Goal: Task Accomplishment & Management: Manage account settings

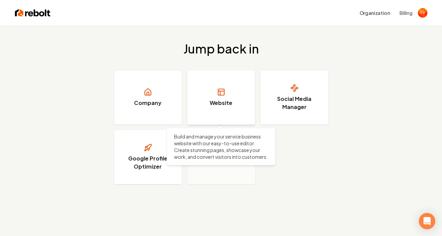
click at [230, 94] on link "Website" at bounding box center [221, 98] width 68 height 54
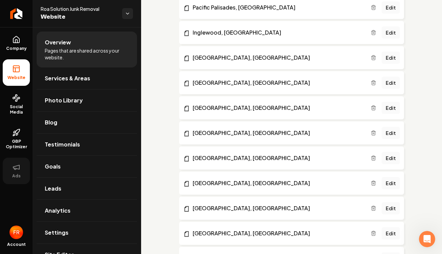
scroll to position [1224, 0]
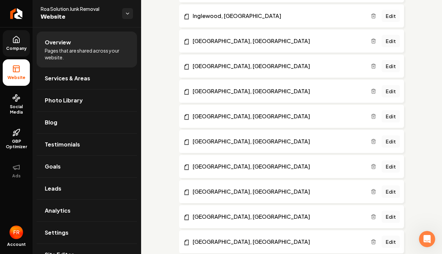
click at [14, 46] on span "Company" at bounding box center [16, 48] width 26 height 5
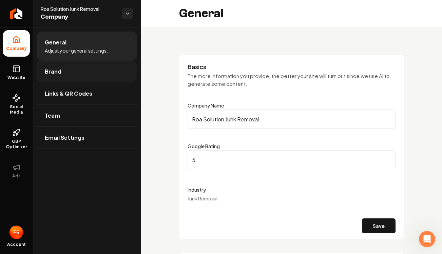
click at [83, 74] on link "Brand" at bounding box center [87, 72] width 100 height 22
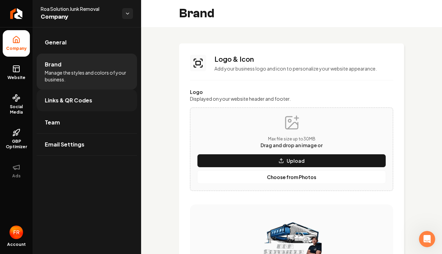
click at [73, 102] on span "Links & QR Codes" at bounding box center [68, 100] width 47 height 8
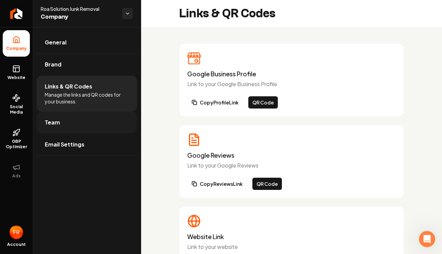
click at [62, 116] on link "Team" at bounding box center [87, 123] width 100 height 22
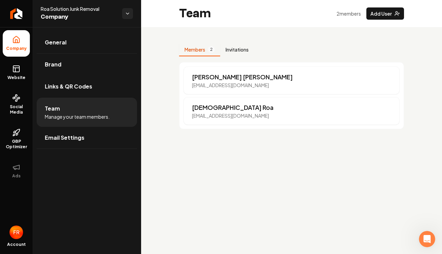
click at [231, 49] on button "Invitations" at bounding box center [237, 49] width 34 height 13
click at [207, 53] on button "Members 2" at bounding box center [199, 49] width 41 height 13
click at [207, 76] on p "[PERSON_NAME]" at bounding box center [242, 76] width 101 height 9
click at [16, 70] on icon at bounding box center [16, 69] width 8 height 8
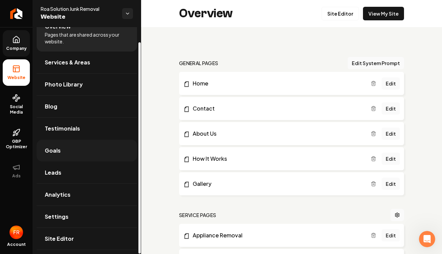
click at [55, 151] on span "Goals" at bounding box center [53, 150] width 16 height 8
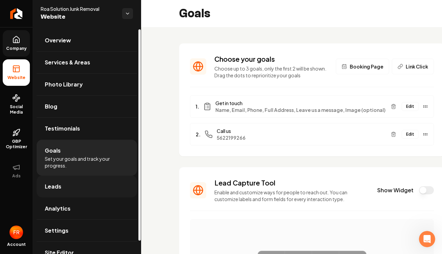
click at [54, 186] on span "Leads" at bounding box center [53, 186] width 17 height 8
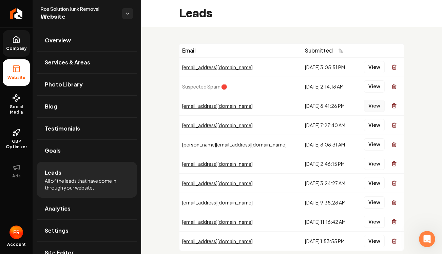
click at [374, 106] on button "View" at bounding box center [374, 106] width 21 height 12
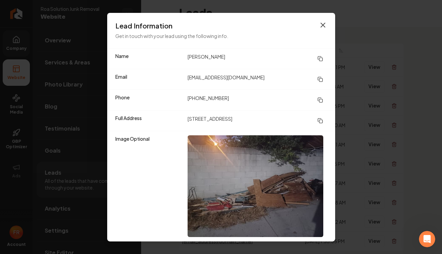
click at [322, 25] on icon "button" at bounding box center [323, 25] width 8 height 8
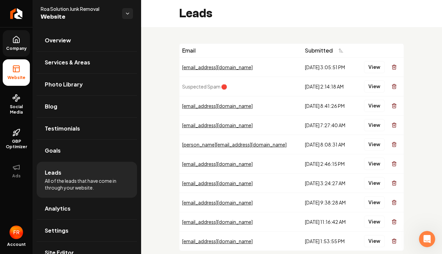
scroll to position [36, 0]
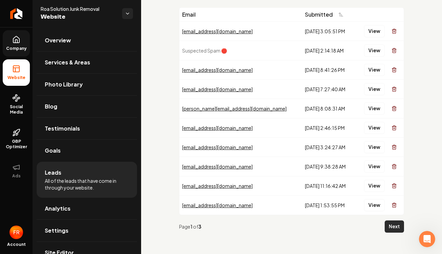
click at [387, 230] on button "Next" at bounding box center [393, 226] width 19 height 12
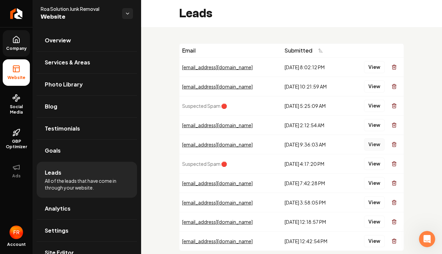
click at [374, 143] on button "View" at bounding box center [374, 144] width 21 height 12
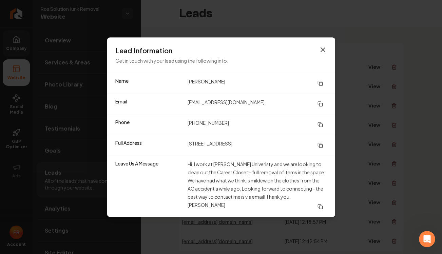
click at [323, 54] on icon "button" at bounding box center [323, 49] width 8 height 8
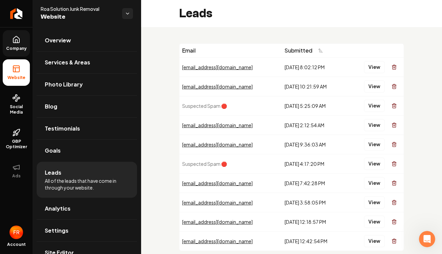
scroll to position [36, 0]
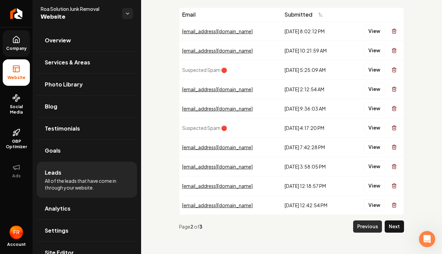
click at [372, 226] on button "Previous" at bounding box center [367, 226] width 29 height 12
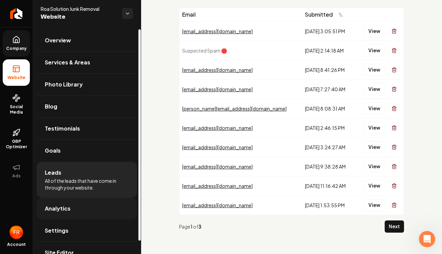
click at [54, 213] on link "Analytics" at bounding box center [87, 209] width 100 height 22
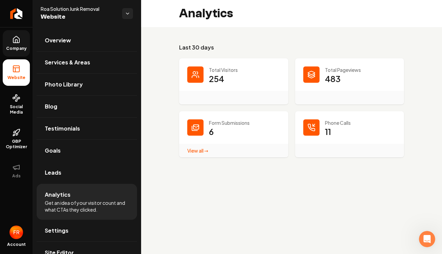
click at [195, 151] on link "View all → Form Submissions stats" at bounding box center [197, 150] width 21 height 6
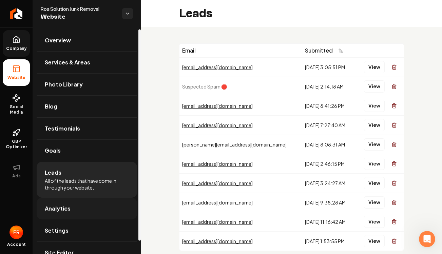
click at [62, 211] on span "Analytics" at bounding box center [58, 208] width 26 height 8
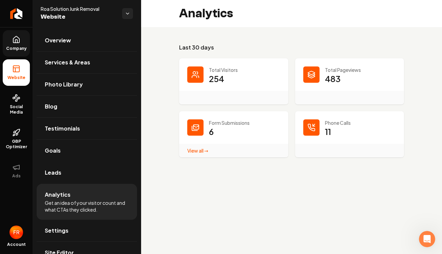
click at [195, 152] on link "View all → Form Submissions stats" at bounding box center [197, 150] width 21 height 6
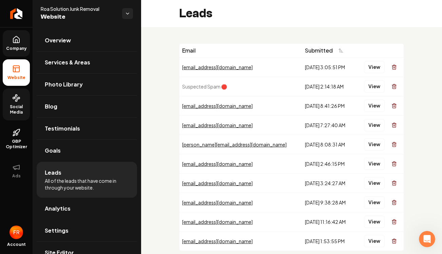
click at [21, 103] on link "Social Media" at bounding box center [16, 104] width 27 height 32
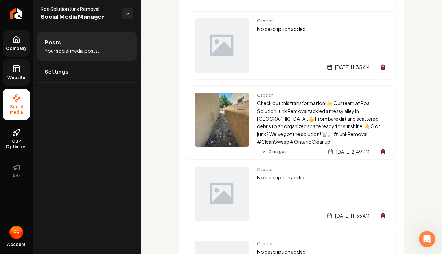
scroll to position [726, 0]
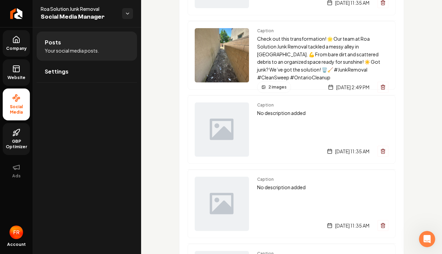
click at [21, 146] on span "GBP Optimizer" at bounding box center [16, 144] width 27 height 11
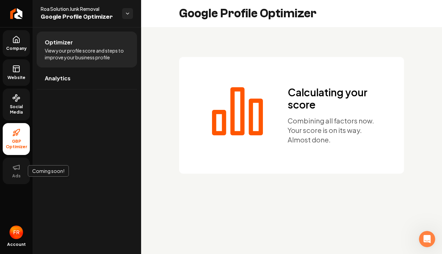
click at [12, 172] on button "Ads" at bounding box center [16, 171] width 27 height 26
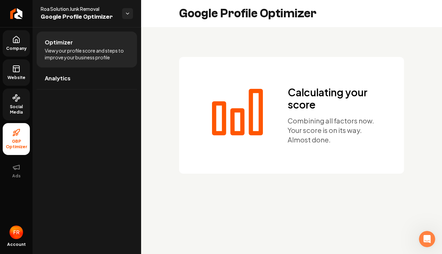
click at [15, 48] on span "Company" at bounding box center [16, 48] width 26 height 5
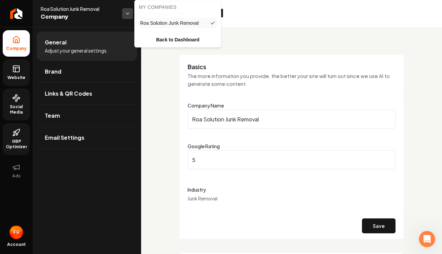
click at [128, 15] on html "Company Website Social Media GBP Optimizer Ads Account Roa Solution Junk Remova…" at bounding box center [221, 127] width 442 height 254
click at [9, 21] on html "Company Website Social Media GBP Optimizer Ads Account Roa Solution Junk Remova…" at bounding box center [221, 127] width 442 height 254
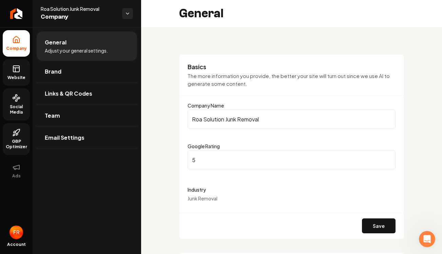
click at [13, 71] on rect at bounding box center [16, 69] width 6 height 6
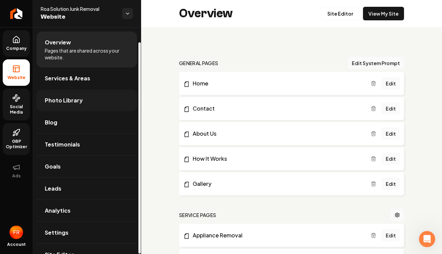
scroll to position [16, 0]
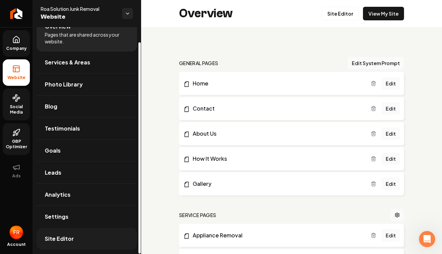
click at [64, 236] on span "Site Editor" at bounding box center [59, 239] width 29 height 8
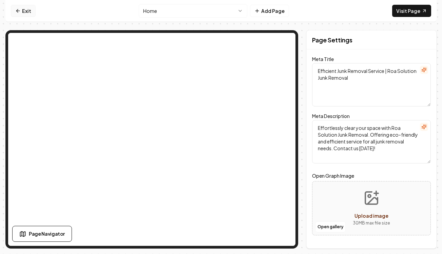
click at [23, 14] on link "Exit" at bounding box center [23, 11] width 25 height 12
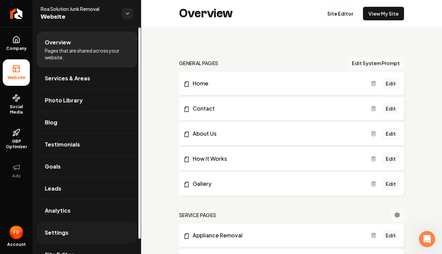
click at [60, 229] on span "Settings" at bounding box center [57, 233] width 24 height 8
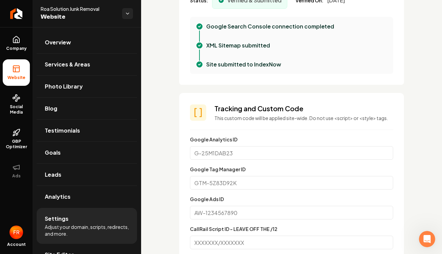
scroll to position [378, 0]
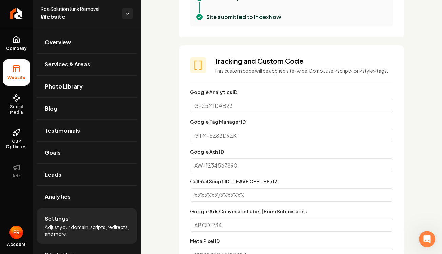
click at [225, 128] on input "Google Tag Manager ID" at bounding box center [291, 135] width 203 height 14
click at [236, 99] on input "Google Analytics ID" at bounding box center [291, 106] width 203 height 14
click at [226, 99] on input "Google Analytics ID" at bounding box center [291, 106] width 203 height 14
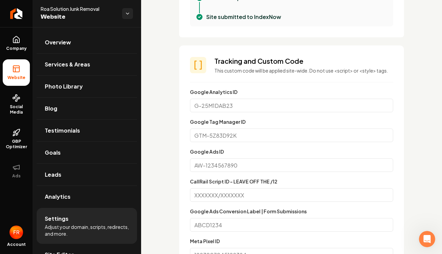
click at [244, 129] on input "Google Tag Manager ID" at bounding box center [291, 135] width 203 height 14
click at [176, 107] on div "Custom domain Connect and configure a custom domain. Domain Connected [DOMAIN_N…" at bounding box center [291, 198] width 301 height 1099
click at [207, 130] on input "Google Tag Manager ID" at bounding box center [291, 135] width 203 height 14
click at [217, 158] on input "Google Ads ID" at bounding box center [291, 165] width 203 height 14
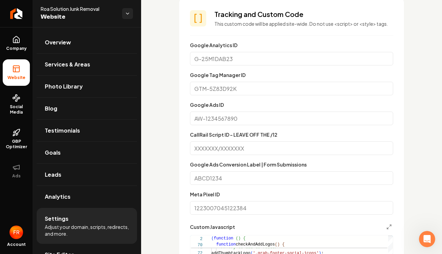
scroll to position [399, 0]
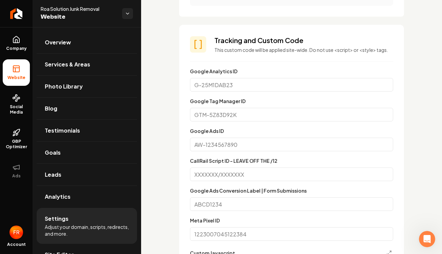
click at [177, 120] on div "Custom domain Connect and configure a custom domain. Domain Connected [DOMAIN_N…" at bounding box center [291, 177] width 301 height 1099
click at [200, 108] on input "Google Tag Manager ID" at bounding box center [291, 115] width 203 height 14
click at [211, 108] on input "Google Tag Manager ID" at bounding box center [291, 115] width 203 height 14
click at [178, 92] on div "Custom domain Connect and configure a custom domain. Domain Connected [DOMAIN_N…" at bounding box center [291, 177] width 301 height 1099
